Goal: Task Accomplishment & Management: Complete application form

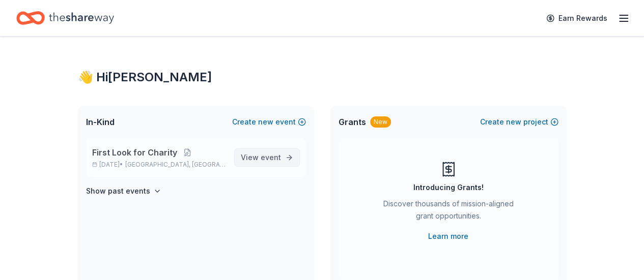
click at [271, 152] on span "View event" at bounding box center [261, 158] width 40 height 12
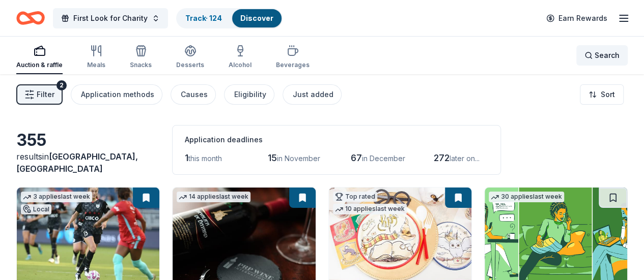
click at [600, 60] on span "Search" at bounding box center [607, 55] width 25 height 12
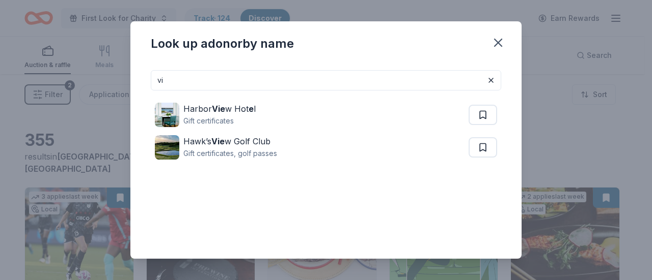
type input "v"
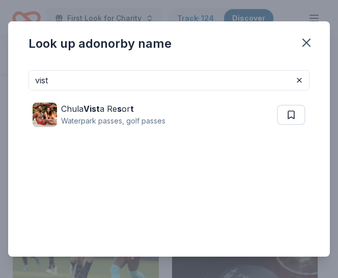
click at [97, 80] on input "vist" at bounding box center [169, 80] width 281 height 20
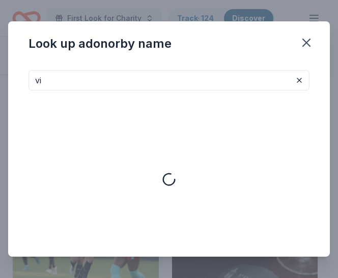
type input "v"
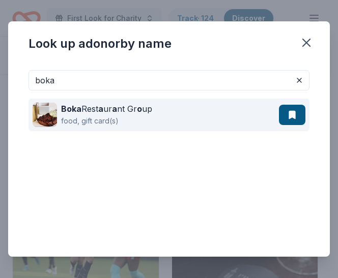
click at [180, 114] on div "Boka Rest a ur a nt Gr o up food, gift card(s)" at bounding box center [156, 115] width 246 height 33
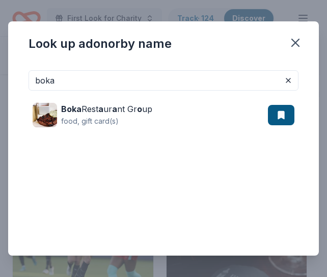
drag, startPoint x: 88, startPoint y: 83, endPoint x: -79, endPoint y: 88, distance: 166.5
click at [0, 88] on html "First Look for Charity Track · 124 Discover Earn Rewards Auction & raffle Meals…" at bounding box center [163, 138] width 327 height 277
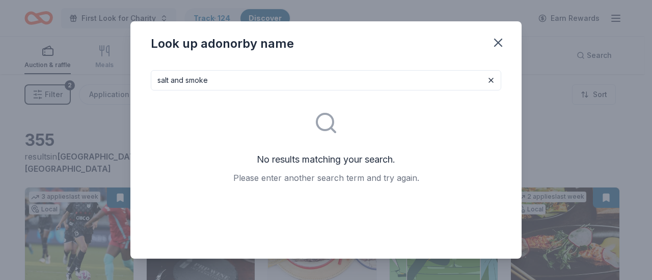
drag, startPoint x: 246, startPoint y: 69, endPoint x: 216, endPoint y: 75, distance: 31.1
click at [216, 75] on div "salt and smoke No results matching your search. Please enter another search ter…" at bounding box center [325, 160] width 391 height 197
click at [232, 84] on input "salt and smoke" at bounding box center [326, 80] width 350 height 20
drag, startPoint x: 228, startPoint y: 83, endPoint x: 57, endPoint y: 69, distance: 171.6
click at [58, 67] on div "Look up a donor by name salt and smoke No results matching your search. Please …" at bounding box center [326, 140] width 652 height 280
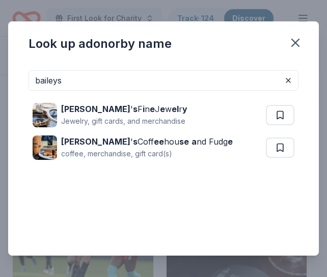
drag, startPoint x: 67, startPoint y: 79, endPoint x: 15, endPoint y: 74, distance: 52.2
click at [15, 74] on div "baileys Bailey ' s F i n e J e w el r y Jewelry, gift cards, and merchandise Ba…" at bounding box center [163, 159] width 311 height 194
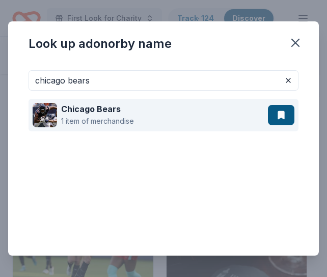
click at [170, 108] on div "Chicago Bears 1 item of merchandise" at bounding box center [150, 115] width 235 height 33
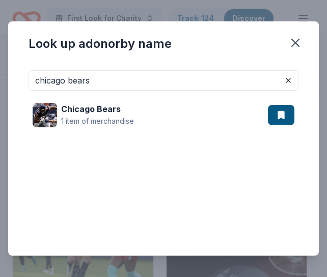
drag, startPoint x: 111, startPoint y: 79, endPoint x: -116, endPoint y: 76, distance: 227.6
click at [0, 76] on html "First Look for Charity Track · 124 Discover Earn Rewards Auction & raffle Meals…" at bounding box center [163, 138] width 327 height 277
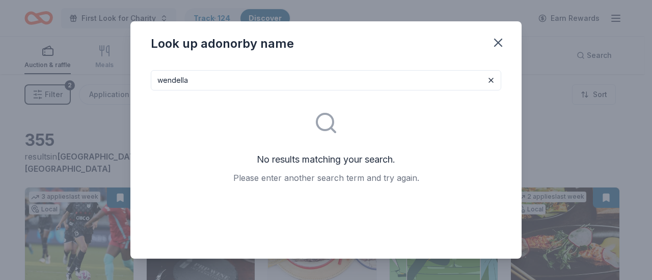
drag, startPoint x: 227, startPoint y: 79, endPoint x: 78, endPoint y: 78, distance: 148.1
click at [84, 78] on div "Look up a donor by name wendella No results matching your search. Please enter …" at bounding box center [326, 140] width 652 height 280
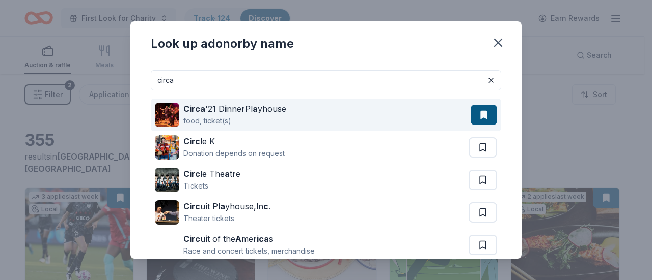
click at [293, 111] on div "Circa '21 D i nne r Pl a yhouse food, ticket(s)" at bounding box center [313, 115] width 316 height 33
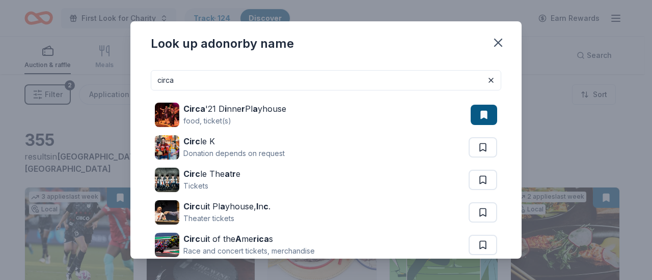
drag, startPoint x: 208, startPoint y: 80, endPoint x: 97, endPoint y: 77, distance: 110.5
click at [97, 77] on div "Look up a donor by name circa Circa '21 D i nne r Pl a yhouse food, ticket(s) C…" at bounding box center [326, 140] width 652 height 280
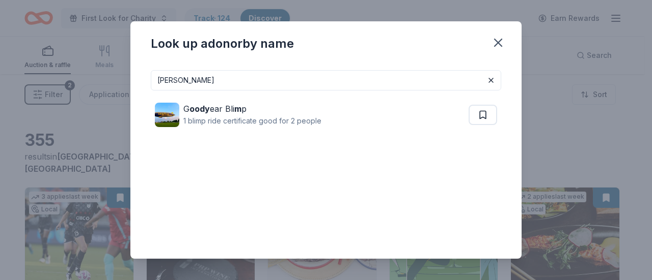
drag, startPoint x: 197, startPoint y: 80, endPoint x: 70, endPoint y: 76, distance: 126.8
click at [72, 76] on div "Look up a donor by name moody G oody ear Bli m p 1 blimp ride certificate good …" at bounding box center [326, 140] width 652 height 280
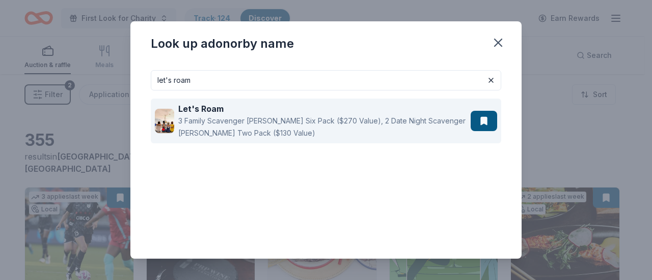
click at [325, 121] on div "3 Family Scavenger [PERSON_NAME] Six Pack ($270 Value), 2 Date Night Scavenger …" at bounding box center [322, 127] width 288 height 24
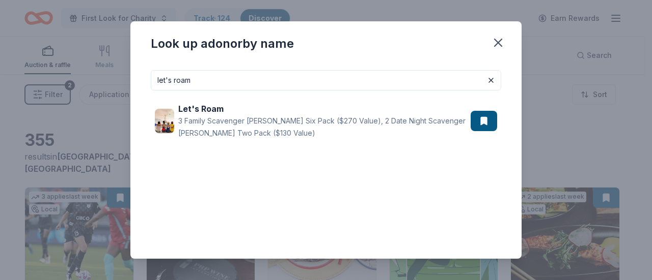
drag, startPoint x: 207, startPoint y: 77, endPoint x: 125, endPoint y: 71, distance: 82.2
click at [125, 71] on div "Look up a donor by name let's roam Let's Roam 3 Family Scavenger Hunt Six Pack …" at bounding box center [326, 140] width 652 height 280
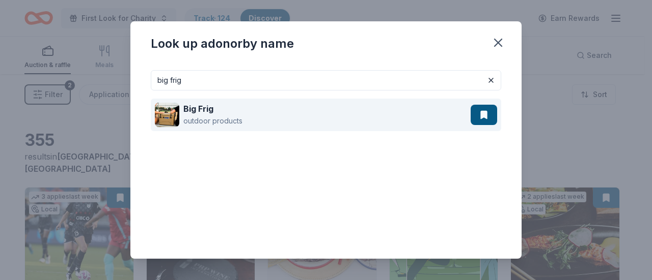
click at [297, 114] on div "Big Frig outdoor products" at bounding box center [313, 115] width 316 height 33
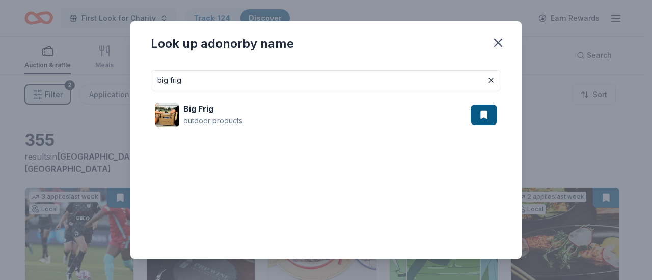
drag, startPoint x: 207, startPoint y: 75, endPoint x: 117, endPoint y: 69, distance: 90.3
click at [117, 69] on div "Look up a donor by name big frig Big Frig outdoor products" at bounding box center [326, 140] width 652 height 280
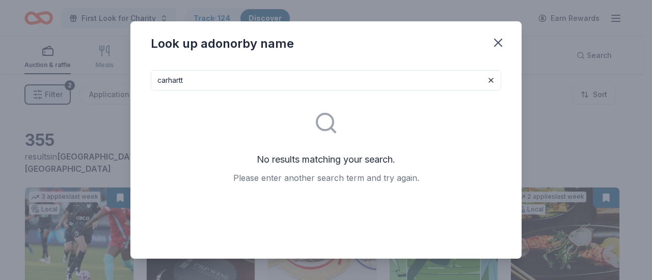
type input "carhartt"
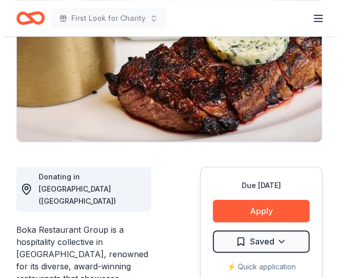
scroll to position [204, 0]
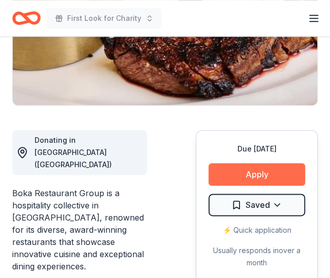
click at [258, 174] on button "Apply" at bounding box center [257, 174] width 97 height 22
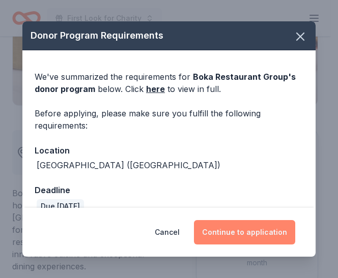
click at [258, 233] on button "Continue to application" at bounding box center [244, 232] width 101 height 24
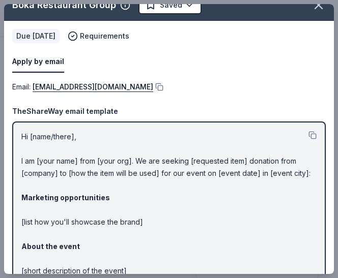
scroll to position [0, 0]
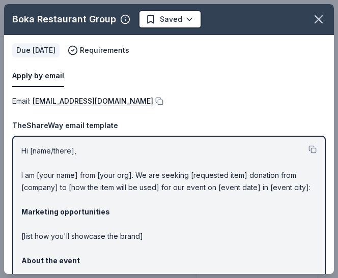
drag, startPoint x: 186, startPoint y: 121, endPoint x: 183, endPoint y: 129, distance: 8.5
click at [186, 121] on div "TheShareWay email template" at bounding box center [169, 126] width 314 height 12
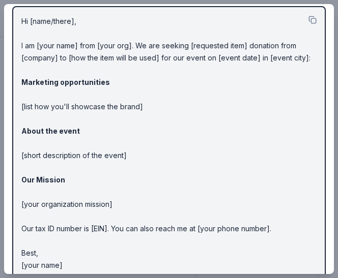
scroll to position [144, 0]
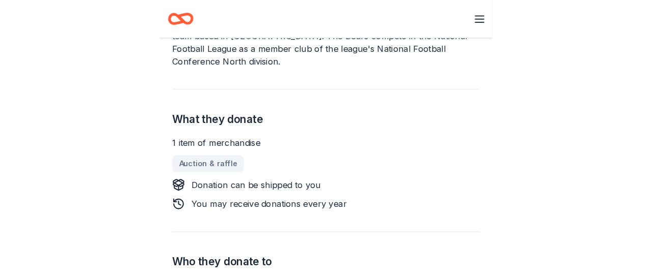
scroll to position [255, 0]
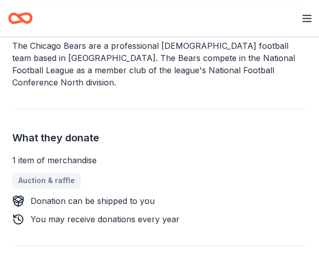
click at [0, 0] on button "Apply" at bounding box center [0, 0] width 0 height 0
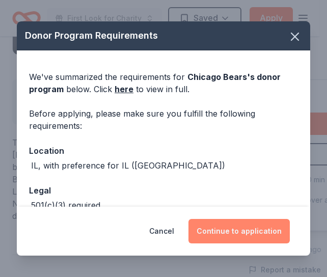
click at [232, 223] on button "Continue to application" at bounding box center [238, 231] width 101 height 24
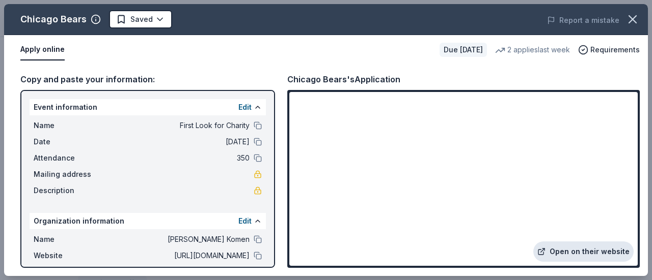
click at [319, 252] on link "Open on their website" at bounding box center [583, 252] width 100 height 20
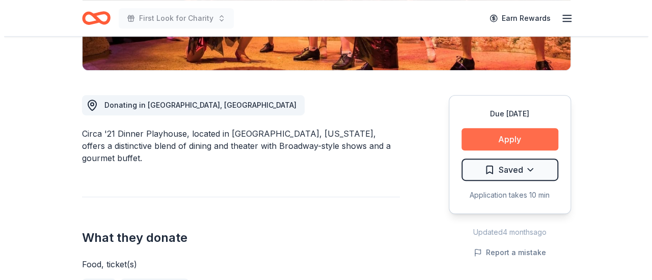
scroll to position [255, 0]
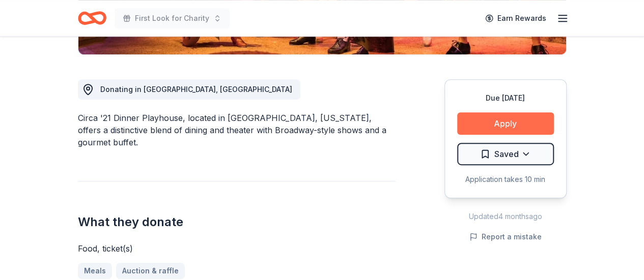
click at [512, 114] on button "Apply" at bounding box center [505, 123] width 97 height 22
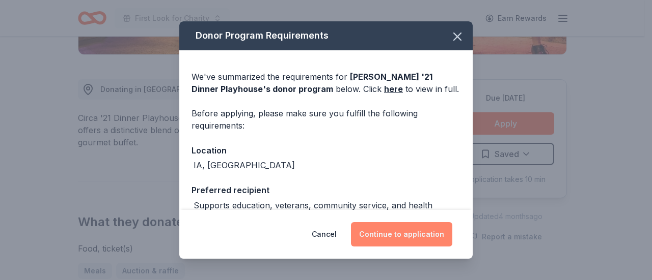
click at [418, 234] on button "Continue to application" at bounding box center [401, 234] width 101 height 24
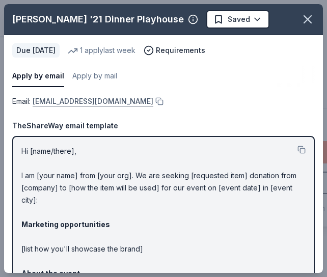
click at [75, 98] on link "lrohm@circa21.com" at bounding box center [93, 101] width 121 height 12
click at [238, 43] on div "Apply by email Apply by mail Due in 67 days 1 apply last week Requirements" at bounding box center [163, 65] width 319 height 60
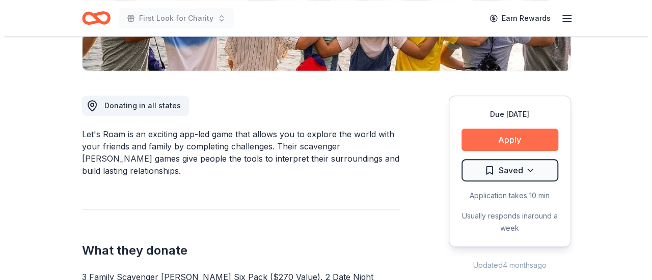
scroll to position [255, 0]
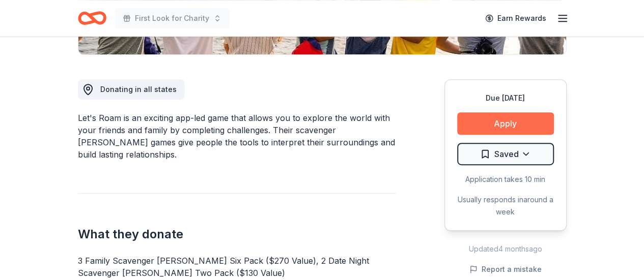
click at [518, 122] on button "Apply" at bounding box center [505, 123] width 97 height 22
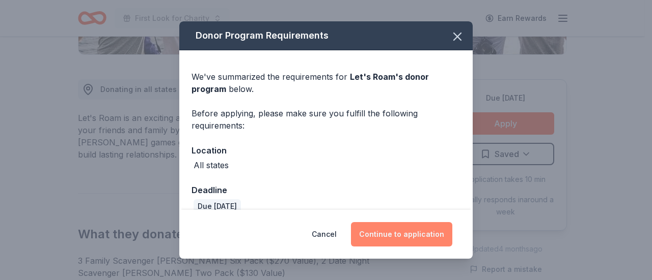
click at [438, 240] on button "Continue to application" at bounding box center [401, 234] width 101 height 24
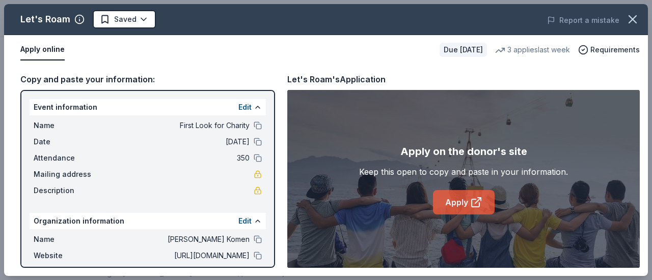
click at [466, 207] on link "Apply" at bounding box center [464, 202] width 62 height 24
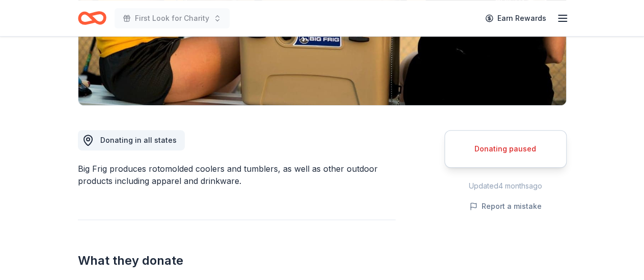
scroll to position [255, 0]
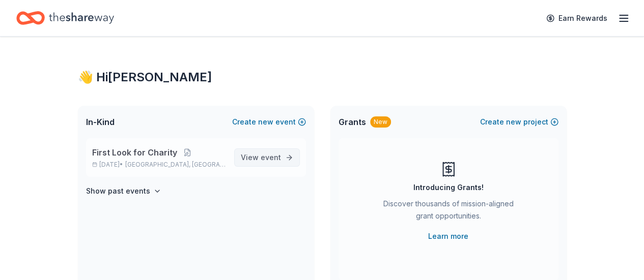
click at [267, 153] on span "event" at bounding box center [271, 157] width 20 height 9
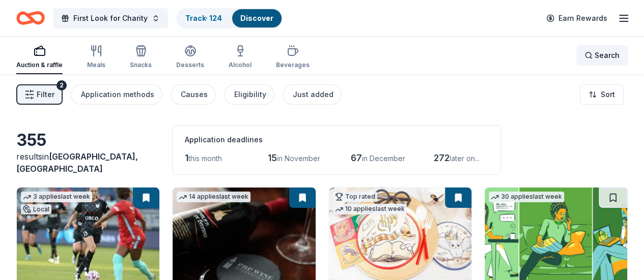
click at [595, 53] on span "Search" at bounding box center [607, 55] width 25 height 12
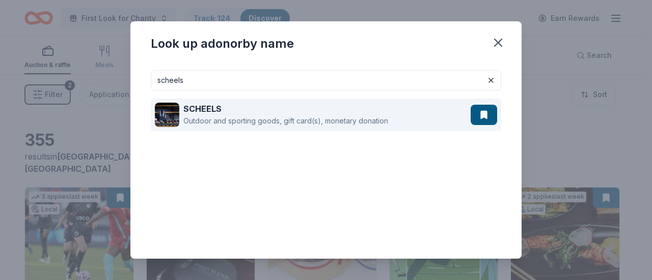
type input "scheels"
click at [281, 109] on div "SCHEELS" at bounding box center [285, 109] width 205 height 12
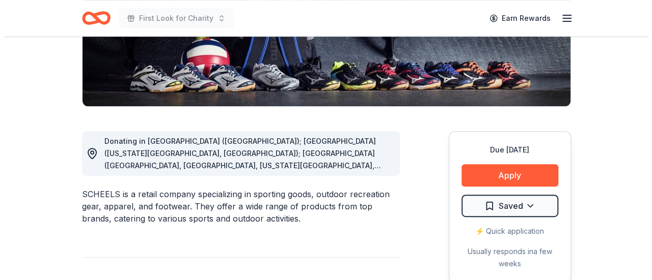
scroll to position [204, 0]
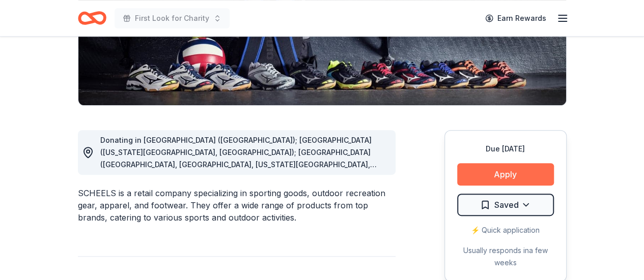
click at [527, 165] on button "Apply" at bounding box center [505, 174] width 97 height 22
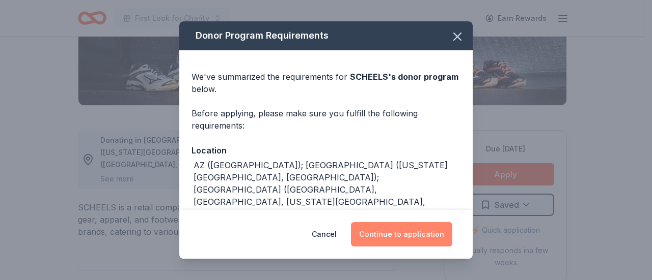
click at [422, 232] on button "Continue to application" at bounding box center [401, 234] width 101 height 24
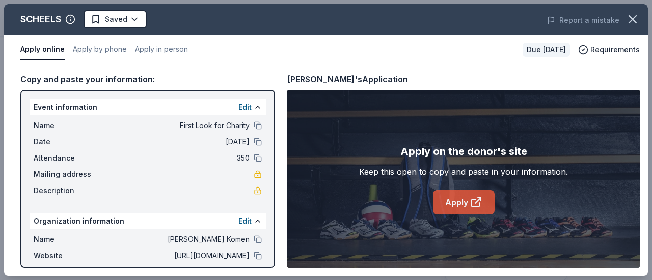
click at [468, 194] on link "Apply" at bounding box center [464, 202] width 62 height 24
